Goal: Task Accomplishment & Management: Manage account settings

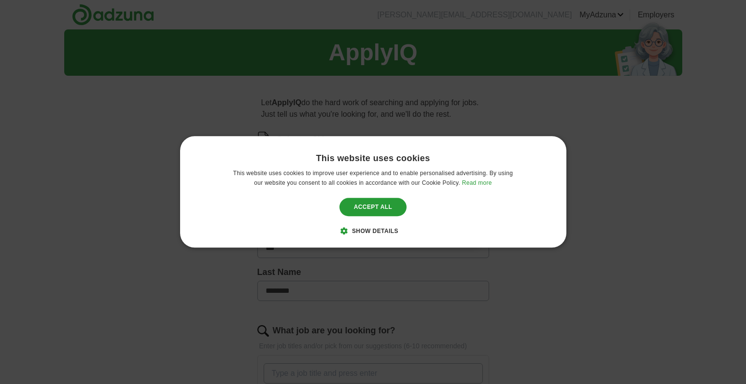
click at [388, 230] on span "Show details" at bounding box center [375, 231] width 46 height 7
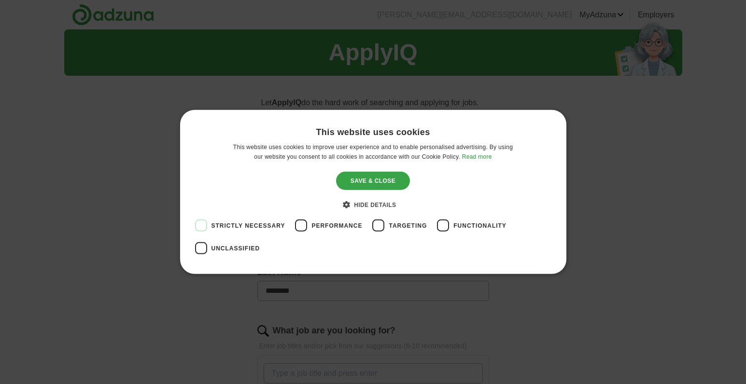
click at [373, 177] on div "Save & Close" at bounding box center [373, 181] width 74 height 18
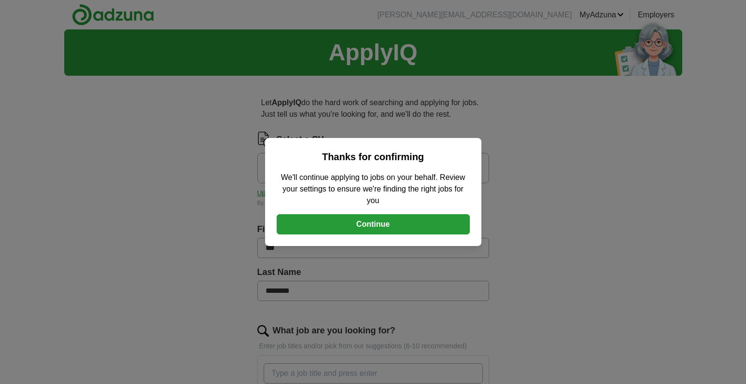
click at [374, 226] on button "Continue" at bounding box center [373, 224] width 193 height 20
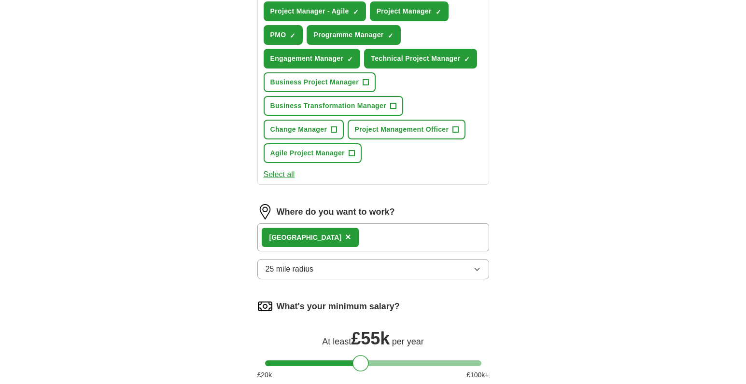
scroll to position [419, 0]
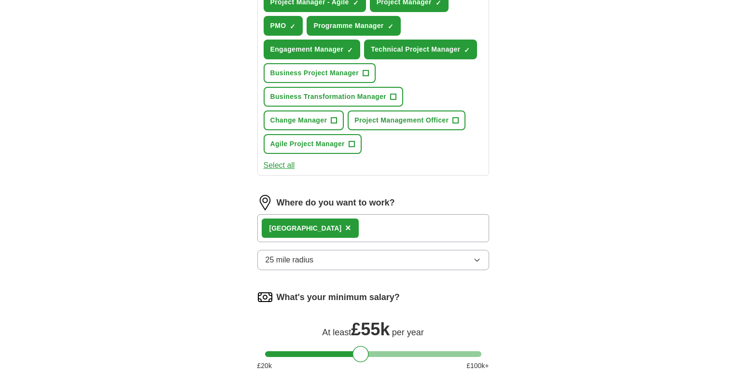
click at [343, 228] on div "London ×" at bounding box center [373, 228] width 232 height 28
click at [317, 228] on div "London ×" at bounding box center [373, 228] width 232 height 28
click at [325, 229] on div "London ×" at bounding box center [373, 228] width 232 height 28
click at [345, 227] on span "×" at bounding box center [348, 228] width 6 height 11
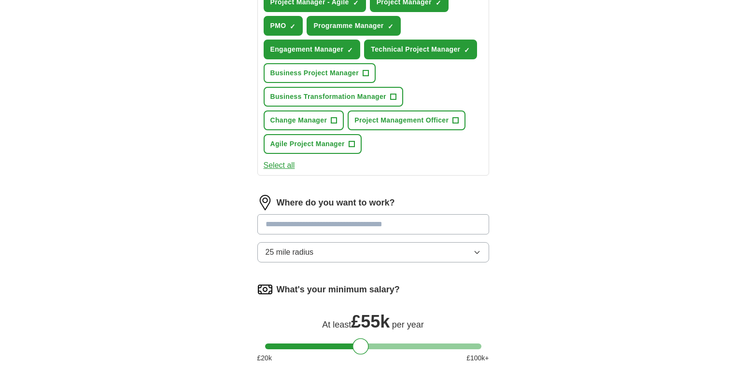
click at [298, 225] on input at bounding box center [373, 224] width 232 height 20
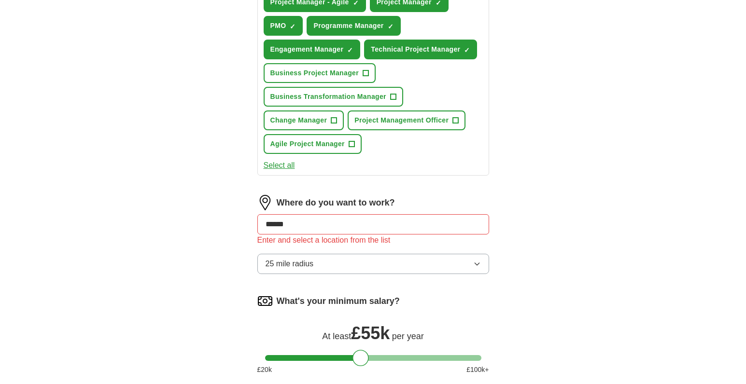
drag, startPoint x: 311, startPoint y: 223, endPoint x: 245, endPoint y: 218, distance: 66.3
click at [245, 218] on div "Let ApplyIQ do the hard work of searching and applying for jobs. Just tell us w…" at bounding box center [373, 88] width 309 height 847
type input "*"
type input "******"
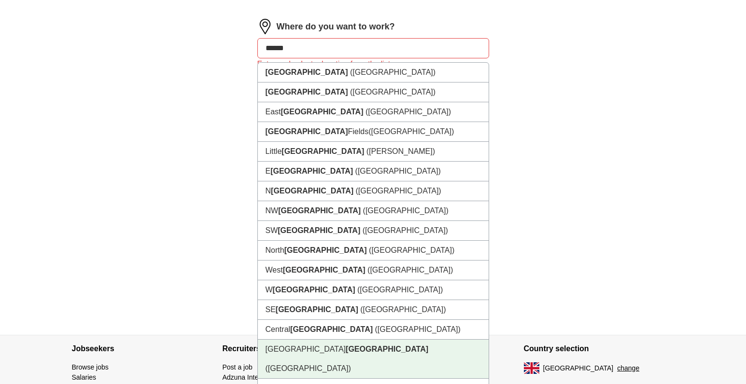
scroll to position [529, 0]
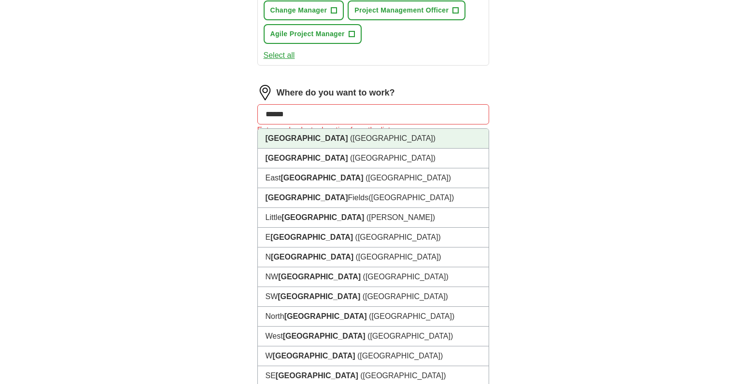
click at [319, 138] on li "[GEOGRAPHIC_DATA] ([GEOGRAPHIC_DATA])" at bounding box center [373, 139] width 231 height 20
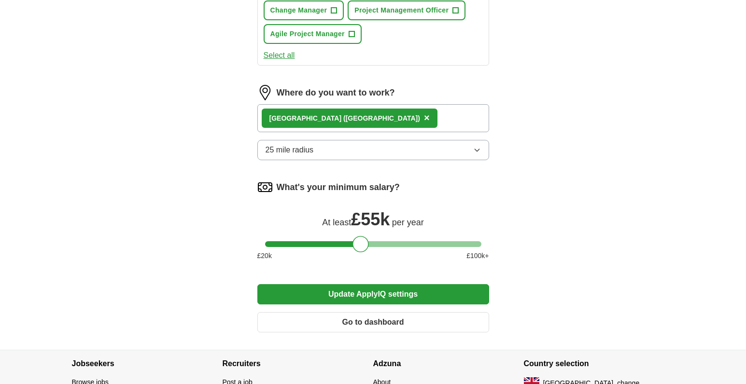
click at [481, 149] on button "25 mile radius" at bounding box center [373, 150] width 232 height 20
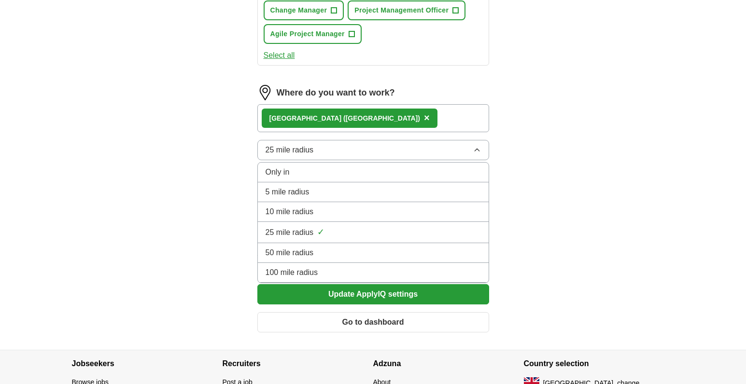
click at [304, 269] on span "100 mile radius" at bounding box center [291, 273] width 53 height 12
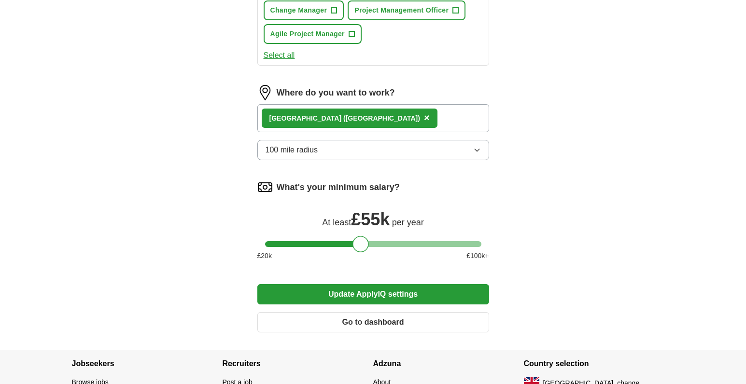
click at [358, 295] on button "Update ApplyIQ settings" at bounding box center [373, 294] width 232 height 20
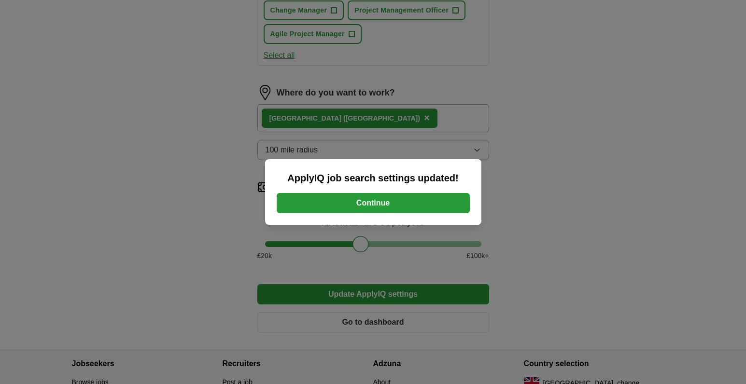
click at [366, 206] on button "Continue" at bounding box center [373, 203] width 193 height 20
